Goal: Task Accomplishment & Management: Complete application form

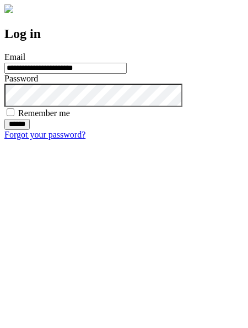
type input "**********"
click at [30, 130] on input "******" at bounding box center [16, 124] width 25 height 11
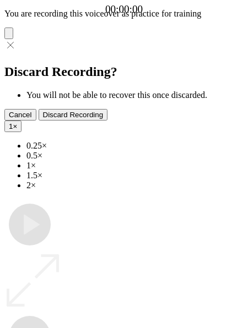
type input "**********"
